Goal: Register for event/course

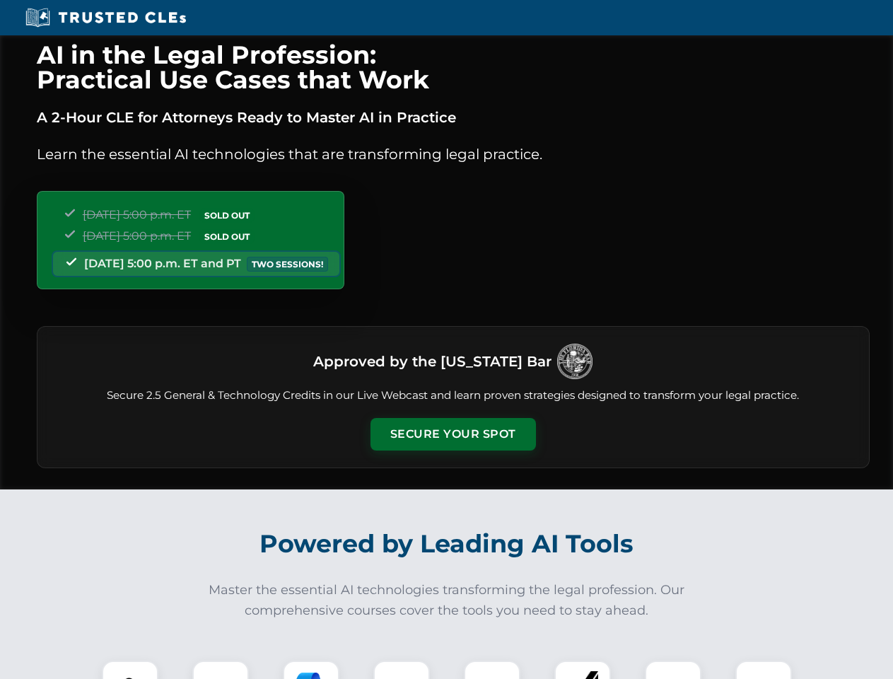
click at [452, 434] on button "Secure Your Spot" at bounding box center [452, 434] width 165 height 33
click at [130, 669] on img at bounding box center [130, 688] width 41 height 41
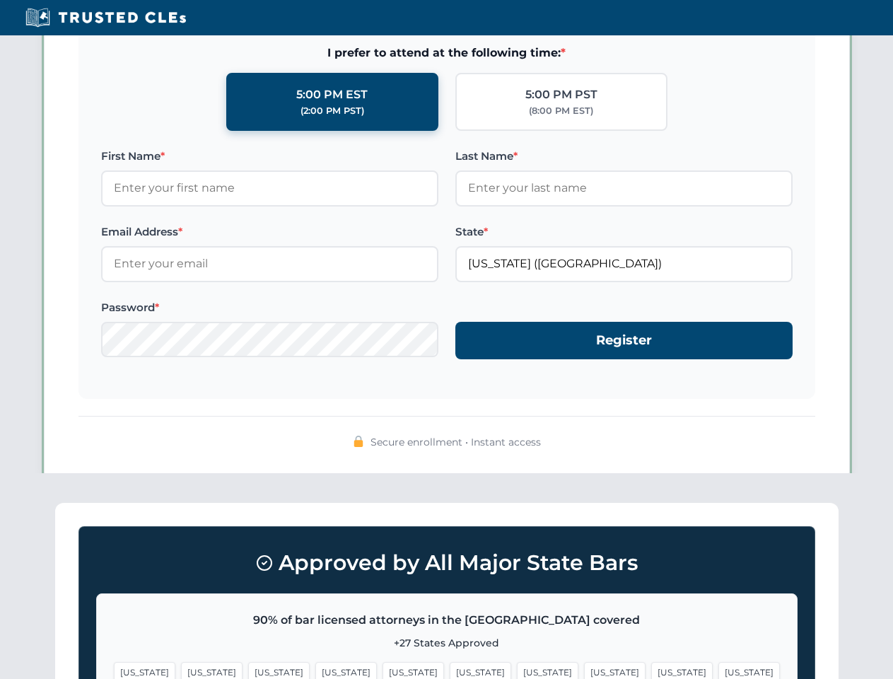
click at [517, 669] on span "[US_STATE]" at bounding box center [548, 672] width 62 height 21
click at [651, 669] on span "[US_STATE]" at bounding box center [682, 672] width 62 height 21
